Goal: Browse casually: Explore the website without a specific task or goal

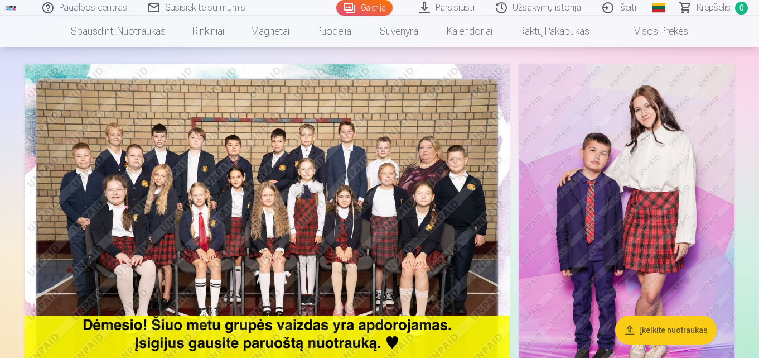
scroll to position [79, 0]
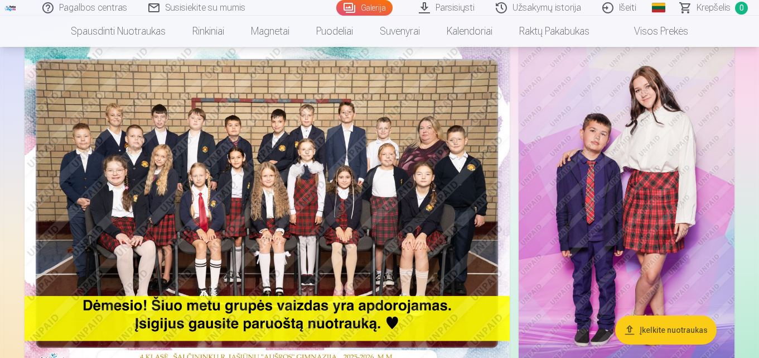
click at [350, 186] on img at bounding box center [267, 206] width 485 height 324
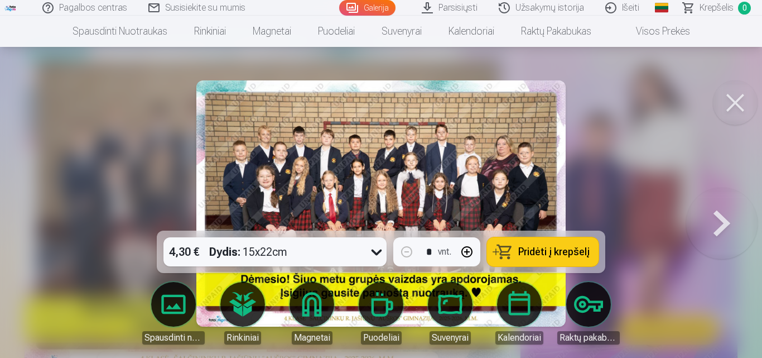
click at [637, 197] on div at bounding box center [381, 179] width 762 height 358
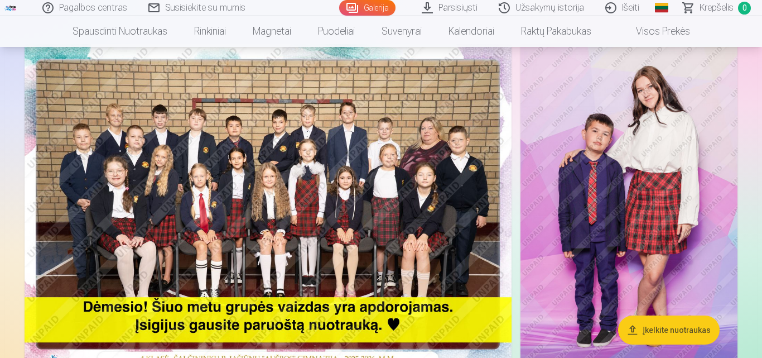
click at [637, 197] on img at bounding box center [628, 206] width 217 height 325
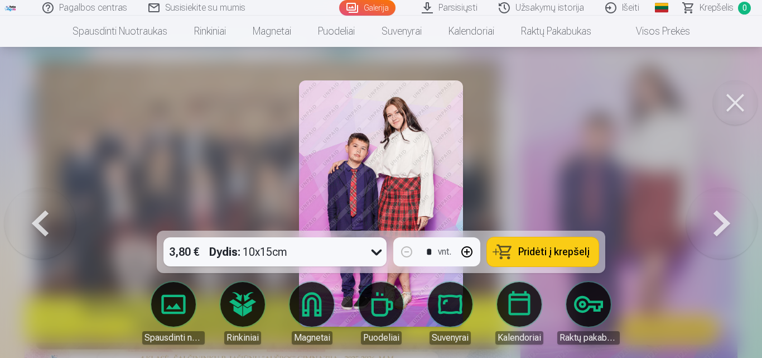
click at [45, 218] on button at bounding box center [39, 203] width 71 height 32
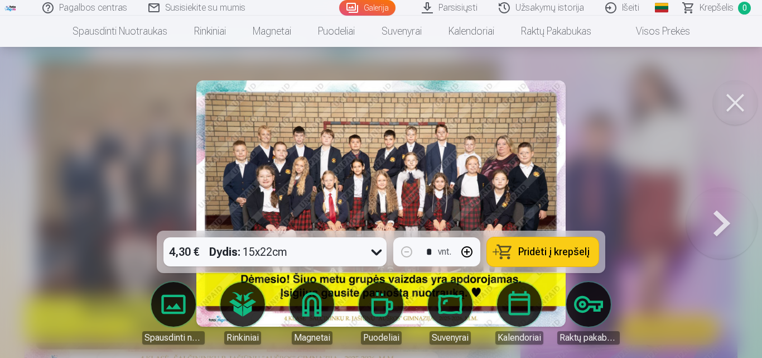
click at [730, 101] on button at bounding box center [735, 102] width 45 height 45
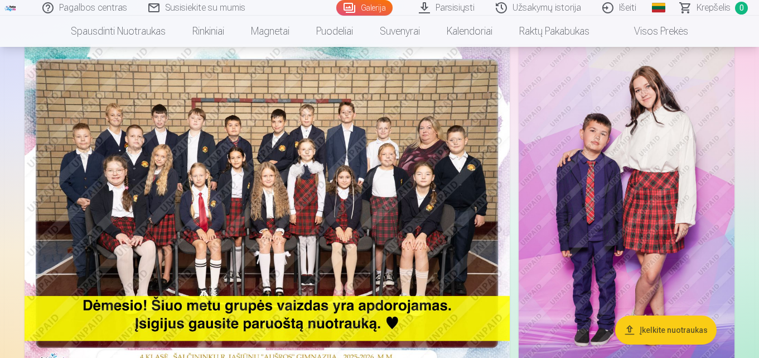
click at [264, 152] on img at bounding box center [267, 206] width 485 height 324
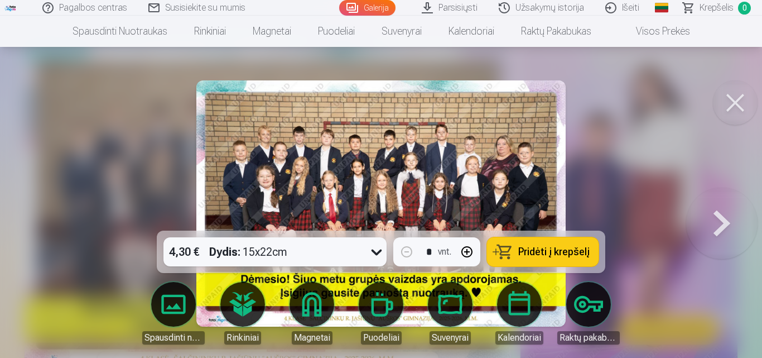
click at [719, 219] on button at bounding box center [721, 203] width 71 height 32
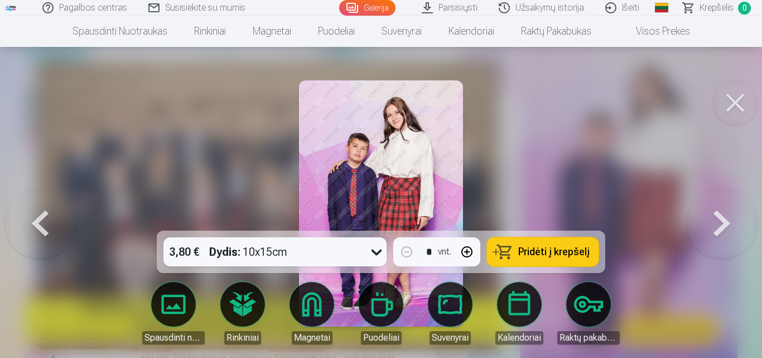
click at [719, 219] on button at bounding box center [721, 203] width 71 height 32
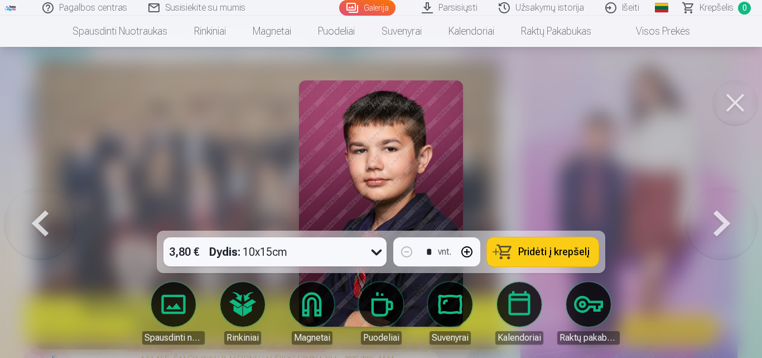
click at [731, 107] on button at bounding box center [735, 102] width 45 height 45
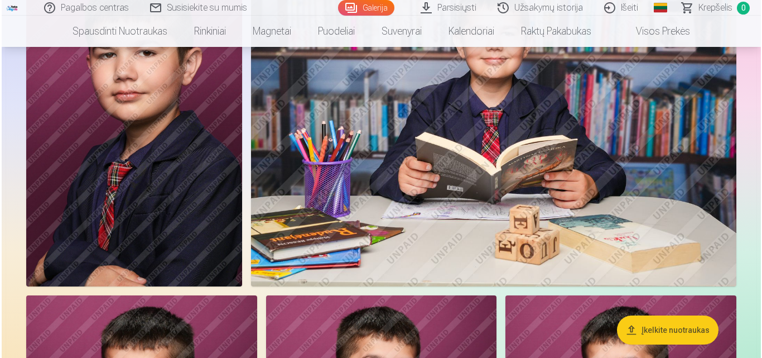
scroll to position [415, 0]
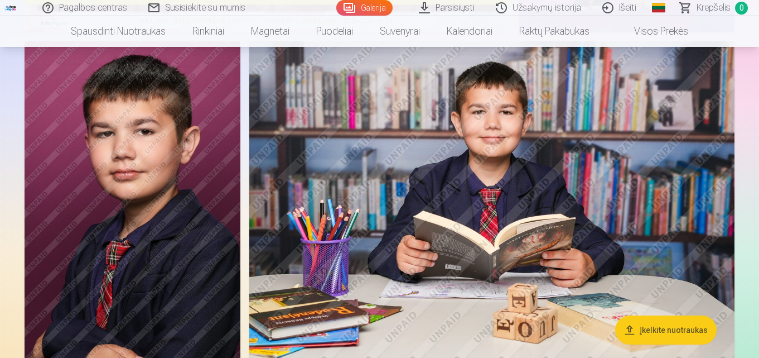
click at [492, 166] on img at bounding box center [491, 203] width 485 height 324
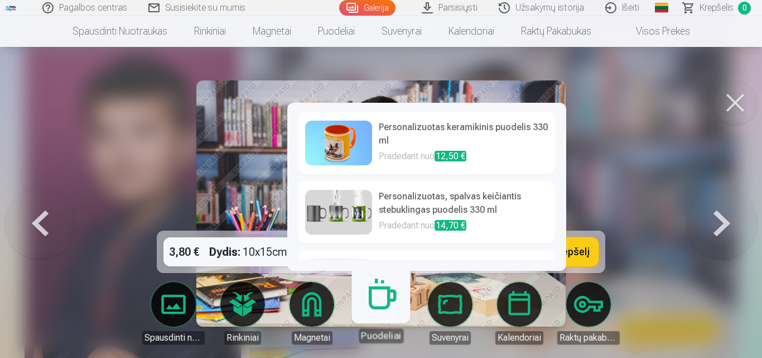
click at [377, 305] on link "Puodeliai" at bounding box center [380, 308] width 69 height 69
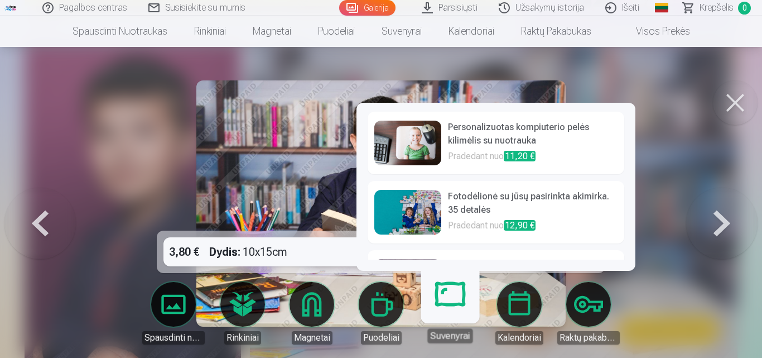
click at [455, 271] on div "Personalizuotas kompiuterio pelės kilimėlis su nuotrauka Pradedant nuo 11,20 € …" at bounding box center [495, 187] width 279 height 168
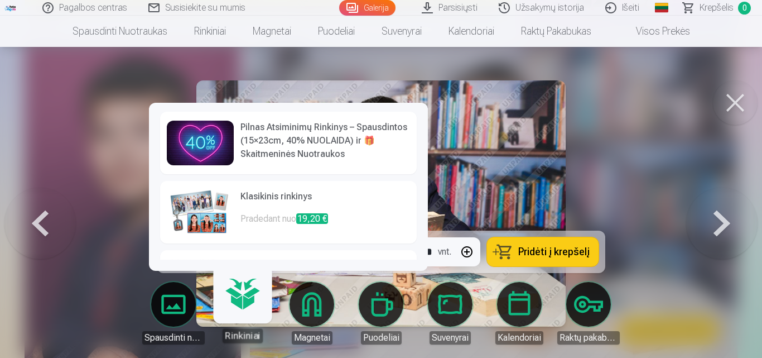
click at [243, 271] on div "Pilnas Atsiminimų Rinkinys – Spausdintos (15×23cm, 40% NUOLAIDA) ir 🎁 Skaitmeni…" at bounding box center [288, 187] width 279 height 168
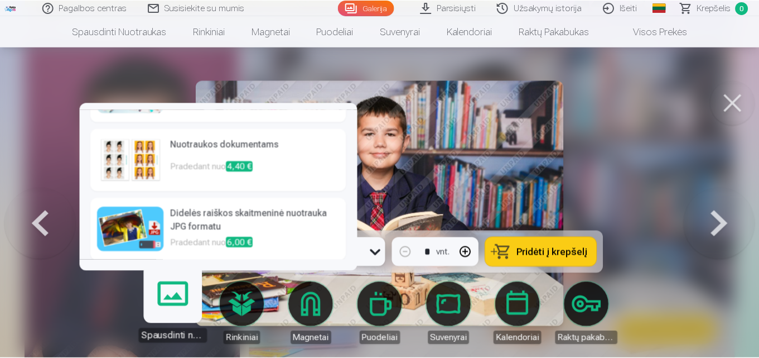
scroll to position [194, 0]
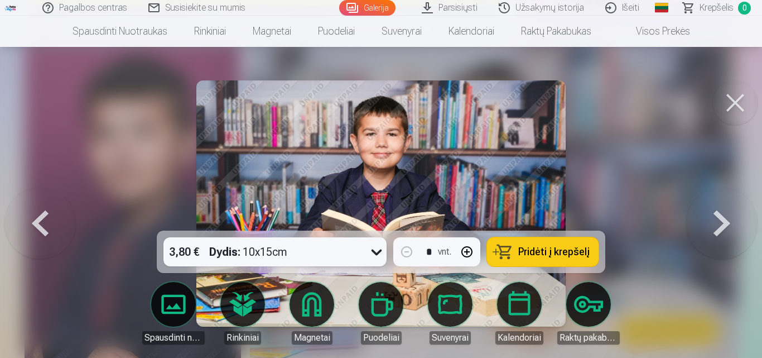
click at [711, 79] on div at bounding box center [381, 179] width 762 height 358
